Goal: Information Seeking & Learning: Learn about a topic

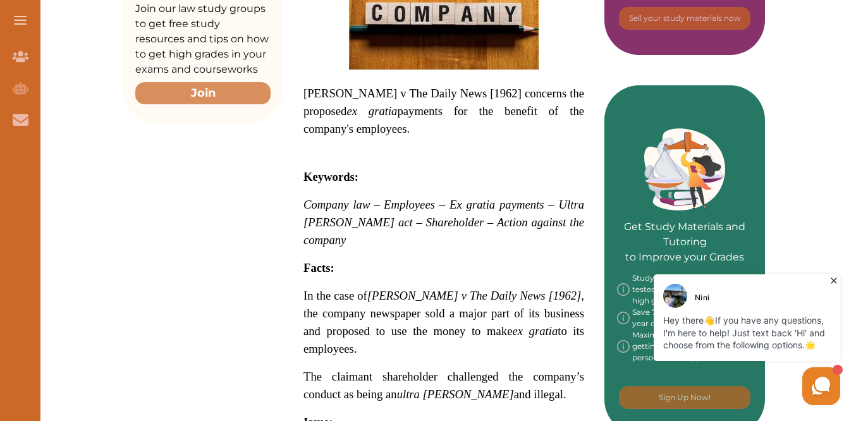
scroll to position [468, 0]
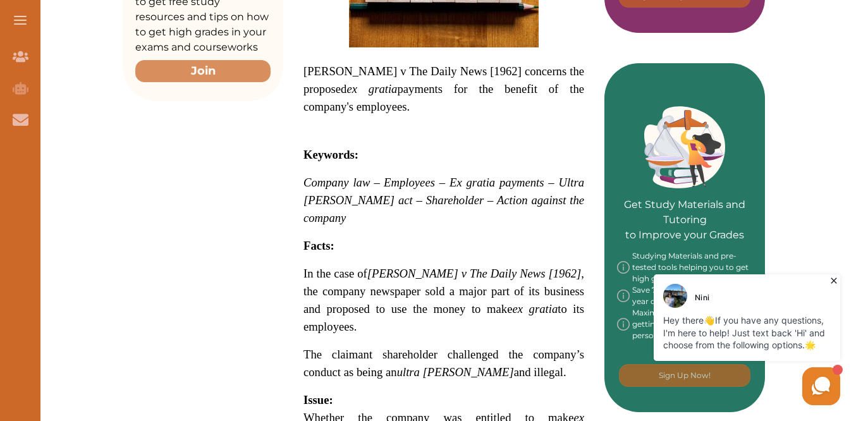
drag, startPoint x: 288, startPoint y: 157, endPoint x: 427, endPoint y: 125, distance: 142.1
click at [427, 125] on div "[PERSON_NAME] v The Daily News [1962] Ch 927 Copy the Full Citation [PERSON_NAM…" at bounding box center [443, 339] width 321 height 1208
click at [433, 116] on p at bounding box center [443, 123] width 281 height 15
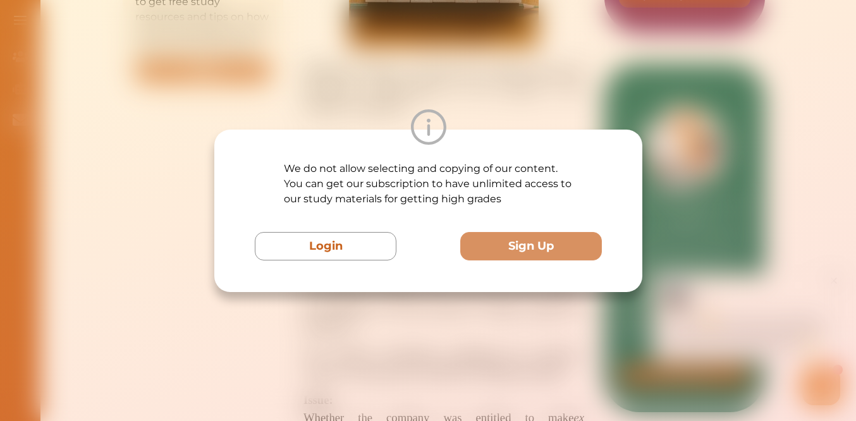
click at [433, 94] on div "We do not allow selecting and copying of our content. You can get our subscript…" at bounding box center [428, 210] width 856 height 421
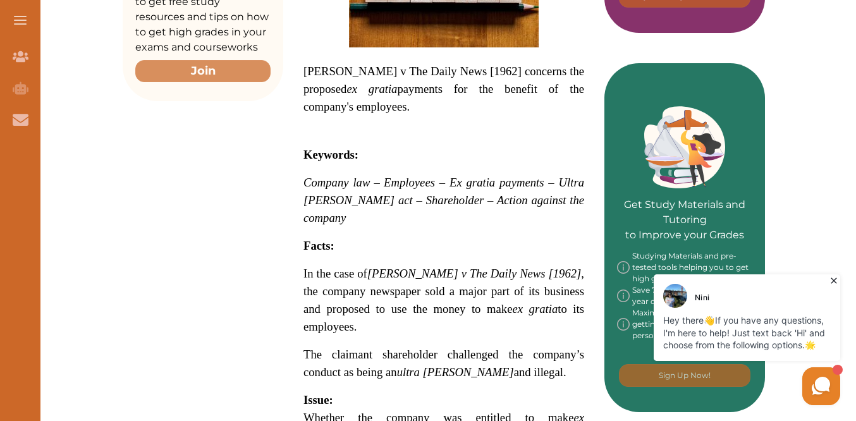
click at [434, 176] on span "Employees – Ex gratia payments – Ultra [PERSON_NAME] act – Shareholder – Action…" at bounding box center [443, 200] width 281 height 49
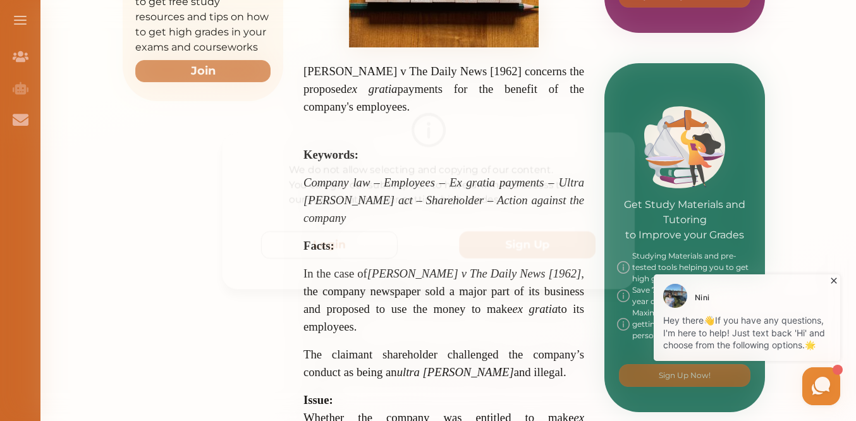
click at [483, 104] on div "We do not allow selecting and copying of our content. You can get our subscript…" at bounding box center [428, 210] width 856 height 421
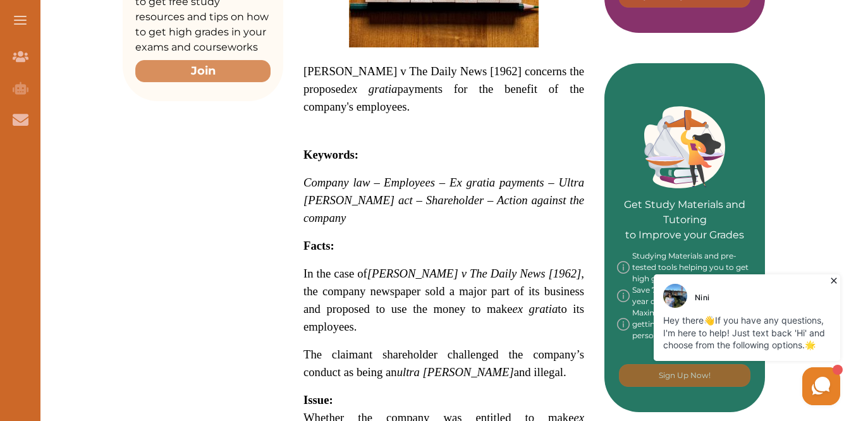
click at [832, 278] on icon at bounding box center [833, 280] width 13 height 13
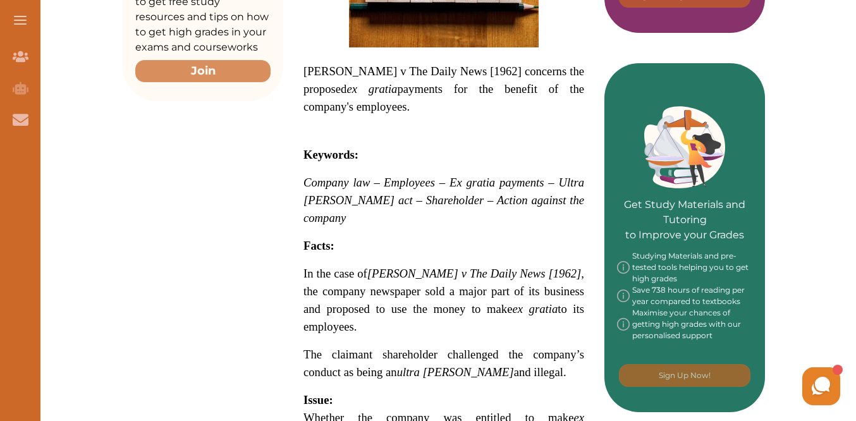
drag, startPoint x: 506, startPoint y: 325, endPoint x: 483, endPoint y: 199, distance: 128.5
click at [483, 199] on p "[PERSON_NAME] v The Daily News [1962] concerns the proposed e x gratia payments…" at bounding box center [443, 418] width 281 height 1050
click at [496, 66] on div "We do not allow selecting and copying of our content. You can get our subscript…" at bounding box center [428, 210] width 856 height 421
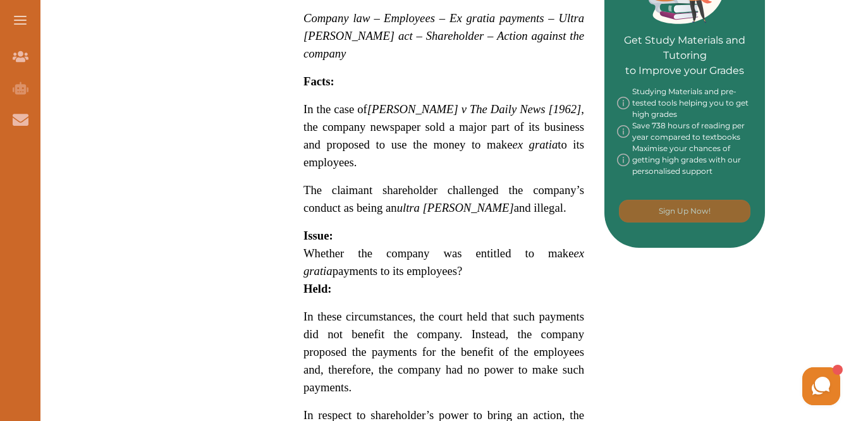
scroll to position [635, 0]
